Goal: Find specific page/section: Find specific page/section

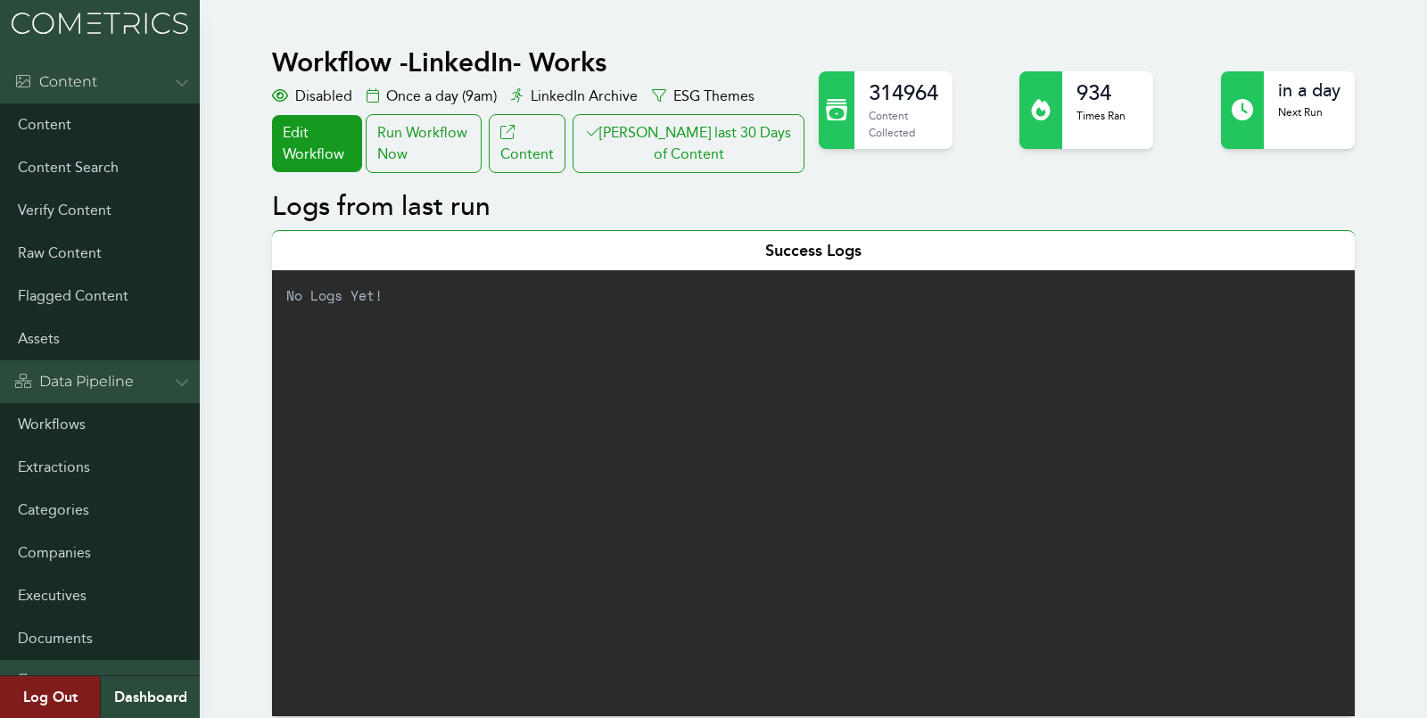
scroll to position [618, 0]
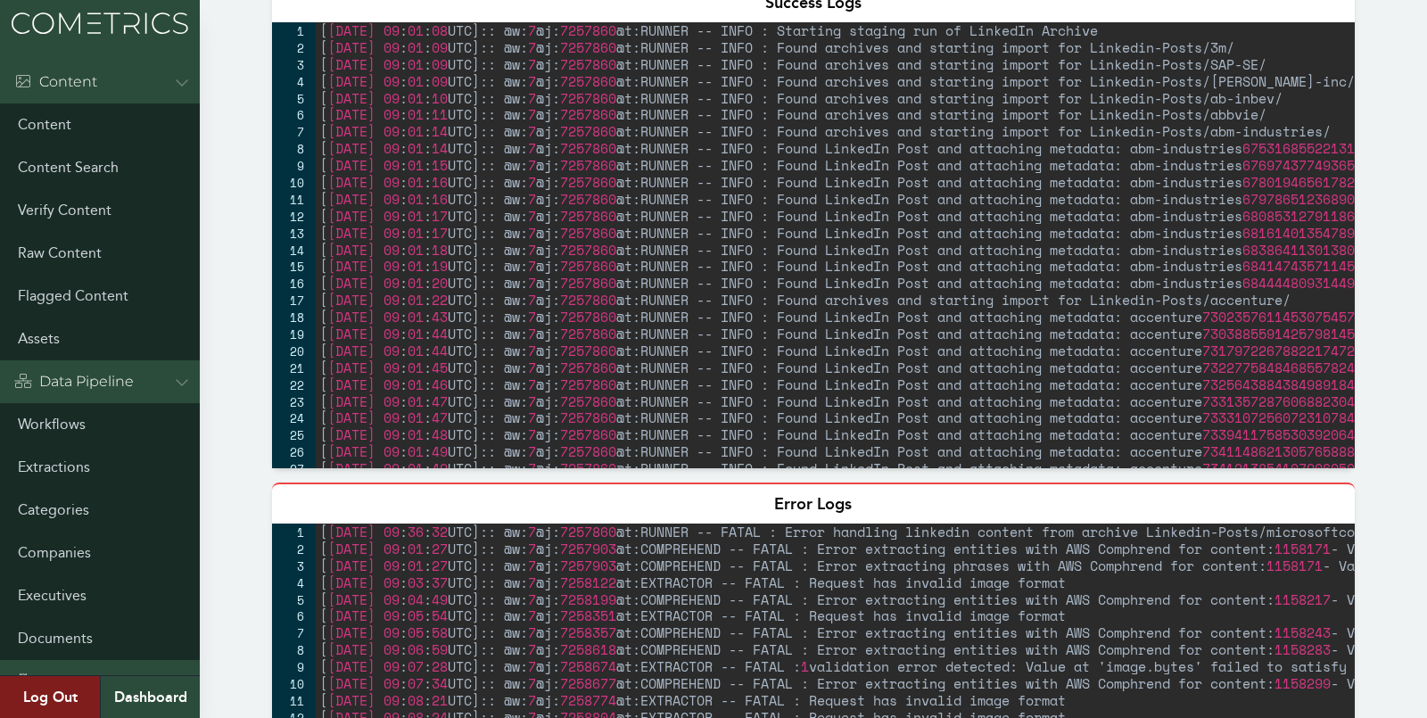
scroll to position [440, 0]
